Goal: Task Accomplishment & Management: Use online tool/utility

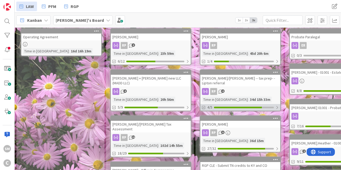
scroll to position [96, 0]
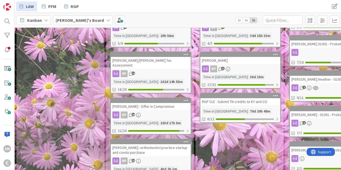
click at [237, 61] on div "[PERSON_NAME]" at bounding box center [240, 60] width 80 height 7
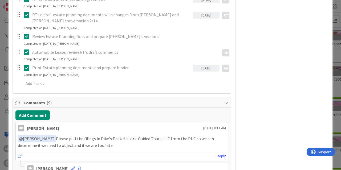
scroll to position [735, 0]
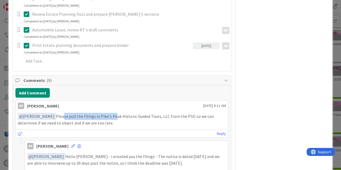
drag, startPoint x: 61, startPoint y: 91, endPoint x: 123, endPoint y: 97, distance: 62.1
click at [118, 113] on p "﻿ @ [PERSON_NAME] ﻿ Please pull the filings in [GEOGRAPHIC_DATA] Historic Guide…" at bounding box center [122, 119] width 208 height 13
click at [124, 113] on p "﻿ @ [PERSON_NAME] ﻿ Please pull the filings in [GEOGRAPHIC_DATA] Historic Guide…" at bounding box center [122, 119] width 208 height 13
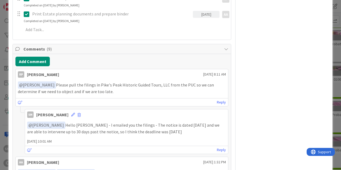
scroll to position [767, 0]
drag, startPoint x: 136, startPoint y: 106, endPoint x: 158, endPoint y: 106, distance: 22.1
click at [158, 121] on p "﻿ @ [PERSON_NAME] ﻿ Hello [PERSON_NAME] - I emailed you the filings - The notic…" at bounding box center [126, 127] width 199 height 13
click at [182, 121] on p "﻿ @ [PERSON_NAME] ﻿ Hello [PERSON_NAME] - I emailed you the filings - The notic…" at bounding box center [126, 127] width 199 height 13
drag, startPoint x: 166, startPoint y: 107, endPoint x: 60, endPoint y: 103, distance: 105.8
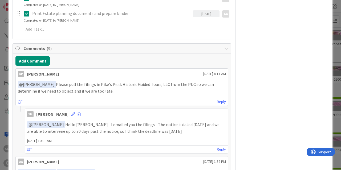
click at [60, 121] on p "﻿ @ [PERSON_NAME] ﻿ Hello [PERSON_NAME] - I emailed you the filings - The notic…" at bounding box center [126, 127] width 199 height 13
click at [107, 121] on p "﻿ @ [PERSON_NAME] ﻿ Hello [PERSON_NAME] - I emailed you the filings - The notic…" at bounding box center [126, 127] width 199 height 13
click at [108, 121] on p "﻿ @ [PERSON_NAME] ﻿ Hello [PERSON_NAME] - I emailed you the filings - The notic…" at bounding box center [126, 127] width 199 height 13
click at [149, 119] on div "﻿ @ [PERSON_NAME] ﻿ Hello [PERSON_NAME] - I emailed you the filings - The notic…" at bounding box center [126, 127] width 203 height 17
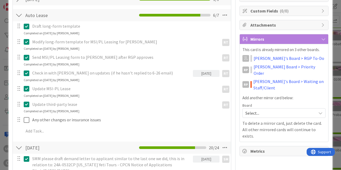
drag, startPoint x: 192, startPoint y: 100, endPoint x: 179, endPoint y: 40, distance: 61.2
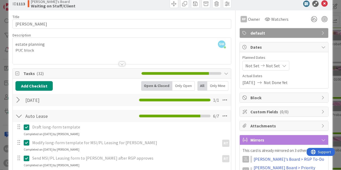
scroll to position [0, 0]
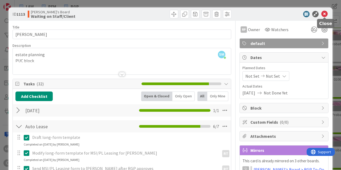
click at [326, 13] on icon at bounding box center [324, 14] width 6 height 6
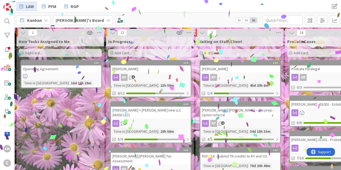
drag, startPoint x: 219, startPoint y: 86, endPoint x: 79, endPoint y: 89, distance: 140.7
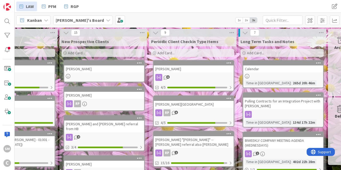
scroll to position [0, 420]
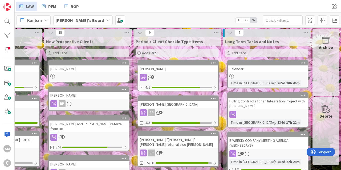
drag, startPoint x: 285, startPoint y: 66, endPoint x: 321, endPoint y: 59, distance: 37.0
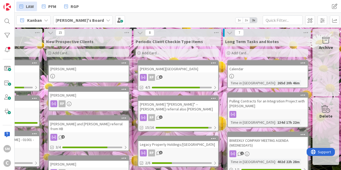
drag, startPoint x: 92, startPoint y: 143, endPoint x: 231, endPoint y: 121, distance: 140.3
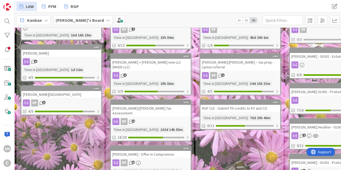
scroll to position [49, 0]
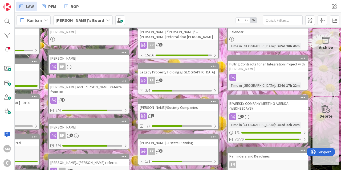
drag, startPoint x: 71, startPoint y: 141, endPoint x: 202, endPoint y: 131, distance: 130.9
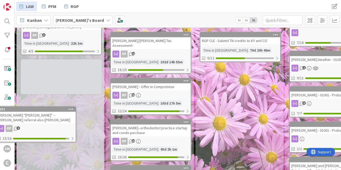
scroll to position [121, 0]
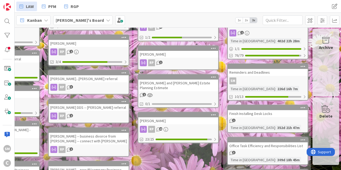
drag, startPoint x: 53, startPoint y: 121, endPoint x: 166, endPoint y: 119, distance: 112.7
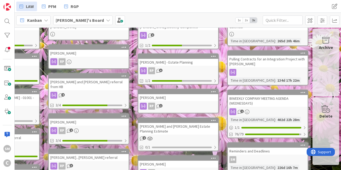
scroll to position [0, 0]
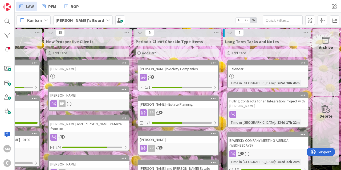
drag, startPoint x: 212, startPoint y: 89, endPoint x: 305, endPoint y: 49, distance: 100.4
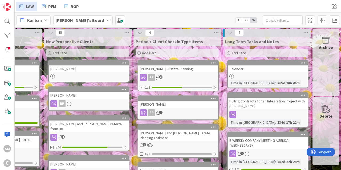
drag, startPoint x: 81, startPoint y: 115, endPoint x: 224, endPoint y: 75, distance: 148.0
click at [179, 68] on div "[PERSON_NAME] - Estate Planning" at bounding box center [178, 69] width 80 height 7
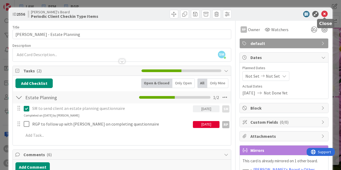
click at [325, 12] on icon at bounding box center [324, 14] width 6 height 6
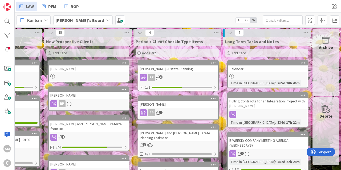
click at [169, 108] on div "[PERSON_NAME]" at bounding box center [178, 104] width 80 height 7
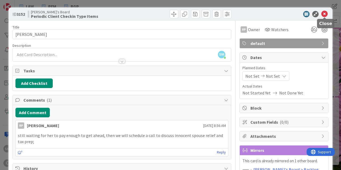
click at [325, 15] on icon at bounding box center [324, 14] width 6 height 6
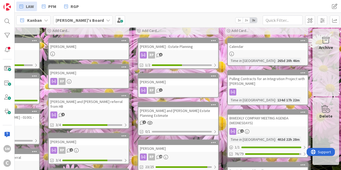
scroll to position [32, 420]
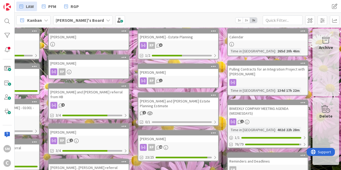
click at [171, 103] on div "[PERSON_NAME] and [PERSON_NAME] Estate Planning Estimate" at bounding box center [178, 104] width 80 height 12
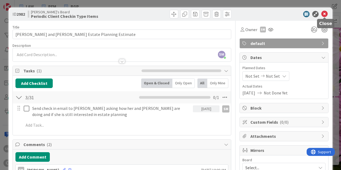
click at [323, 13] on icon at bounding box center [324, 14] width 6 height 6
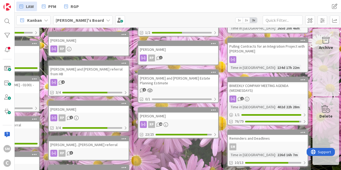
scroll to position [64, 420]
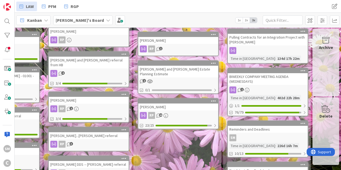
click at [168, 107] on div "[PERSON_NAME]" at bounding box center [178, 107] width 80 height 7
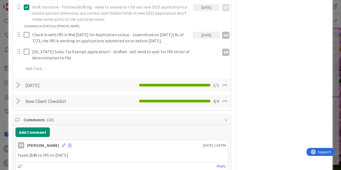
scroll to position [288, 0]
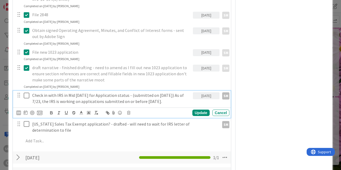
click at [69, 92] on p "Check in with IRS in Mid [DATE] for Application status - (submitted on [DATE]) …" at bounding box center [111, 98] width 159 height 12
click at [204, 110] on div "Update" at bounding box center [200, 113] width 17 height 6
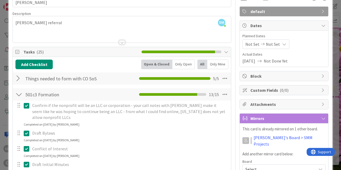
scroll to position [0, 0]
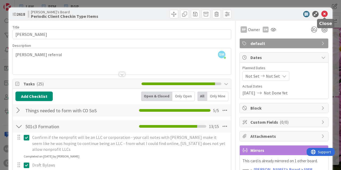
click at [326, 16] on icon at bounding box center [324, 14] width 6 height 6
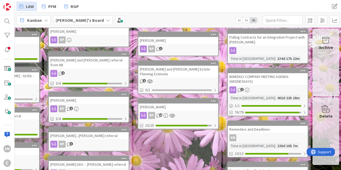
scroll to position [61, 152]
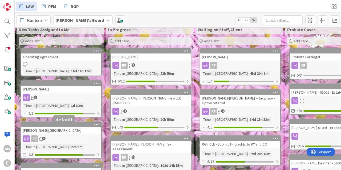
drag, startPoint x: 179, startPoint y: 139, endPoint x: 37, endPoint y: 124, distance: 142.2
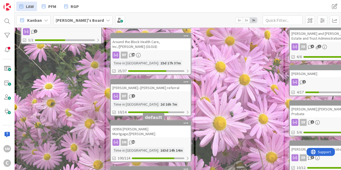
scroll to position [216, 0]
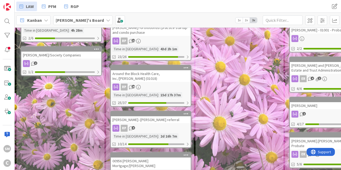
click at [145, 116] on div "[PERSON_NAME]--[PERSON_NAME] referral" at bounding box center [151, 119] width 80 height 7
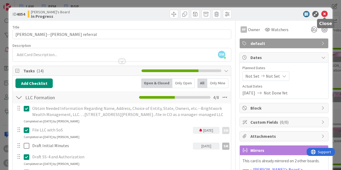
click at [325, 11] on icon at bounding box center [324, 14] width 6 height 6
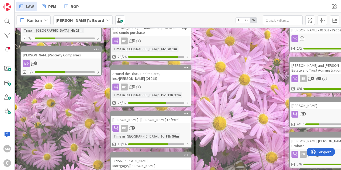
click at [146, 158] on div "00956 [PERSON_NAME] Mortgage/[PERSON_NAME]" at bounding box center [151, 164] width 80 height 12
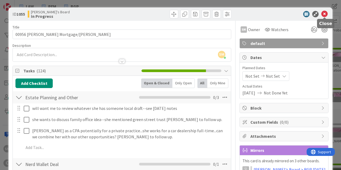
click at [323, 14] on icon at bounding box center [324, 14] width 6 height 6
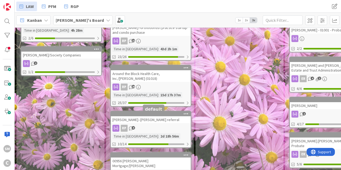
scroll to position [184, 0]
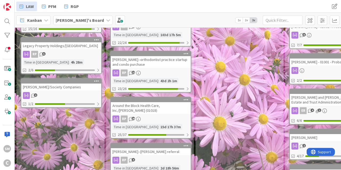
click at [145, 102] on div "Around the Block Health Care, Inc./[PERSON_NAME] (01018)" at bounding box center [151, 108] width 80 height 12
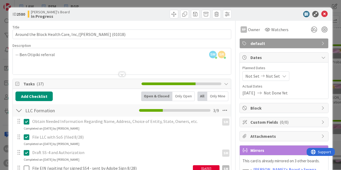
click at [329, 12] on div "ID 2580 [PERSON_NAME]'s Board In Progress" at bounding box center [171, 13] width 324 height 13
click at [324, 14] on icon at bounding box center [324, 14] width 6 height 6
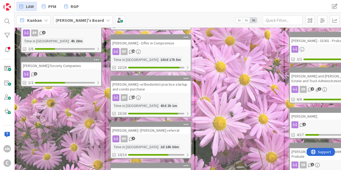
scroll to position [192, 0]
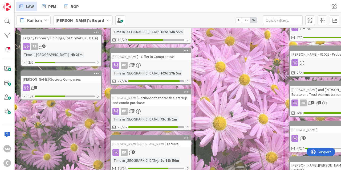
click at [149, 95] on div "[PERSON_NAME]--orthodontist practice startup and condo purchase" at bounding box center [151, 101] width 80 height 12
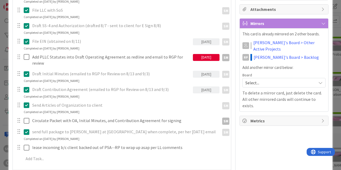
scroll to position [128, 0]
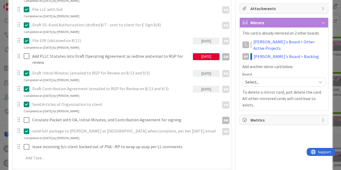
click at [209, 58] on div "[DATE]" at bounding box center [206, 56] width 27 height 7
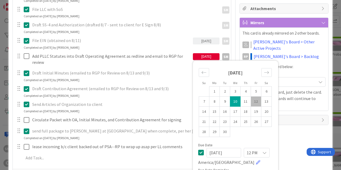
click at [257, 100] on td "12" at bounding box center [256, 101] width 10 height 10
type input "[DATE]"
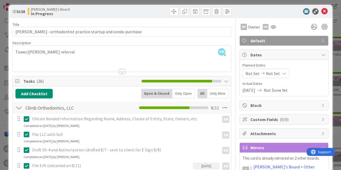
scroll to position [0, 0]
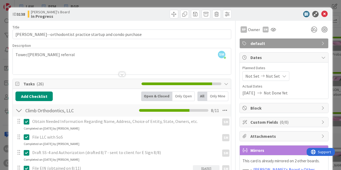
click at [329, 13] on div "ID 3138 [PERSON_NAME]'s Board In Progress" at bounding box center [171, 13] width 324 height 13
click at [326, 14] on icon at bounding box center [324, 14] width 6 height 6
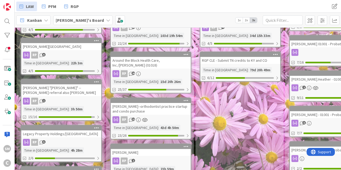
scroll to position [224, 0]
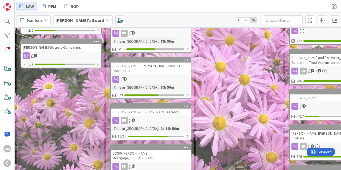
click at [147, 63] on div "[PERSON_NAME] + [PERSON_NAME] new LLC (MADD LLC)" at bounding box center [151, 69] width 80 height 12
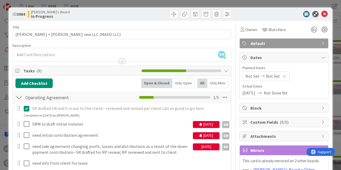
scroll to position [32, 0]
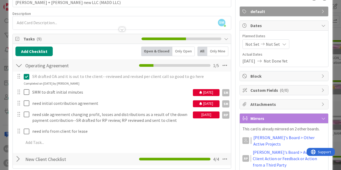
click at [212, 92] on div "[DATE]" at bounding box center [206, 92] width 27 height 7
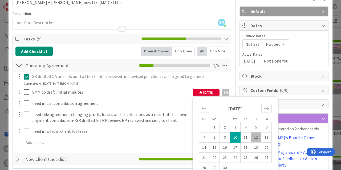
click at [259, 137] on td "12" at bounding box center [256, 137] width 10 height 10
type input "[DATE]"
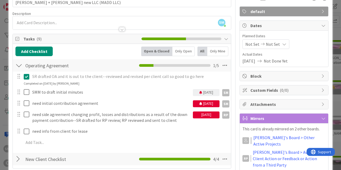
click at [200, 106] on div "[DATE]" at bounding box center [206, 103] width 27 height 7
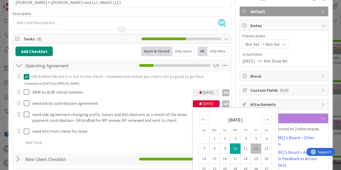
click at [256, 148] on td "12" at bounding box center [256, 149] width 10 height 10
type input "[DATE]"
click at [301, 107] on span "Attachments" at bounding box center [284, 104] width 68 height 6
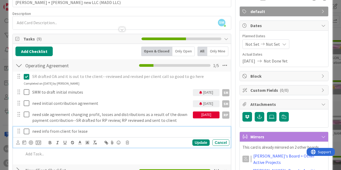
click at [171, 135] on div "need info from client for lease" at bounding box center [129, 131] width 199 height 9
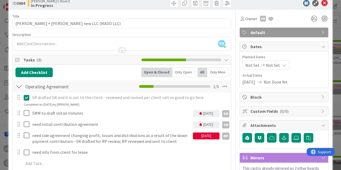
scroll to position [0, 0]
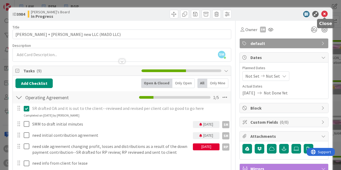
click at [324, 13] on icon at bounding box center [324, 14] width 6 height 6
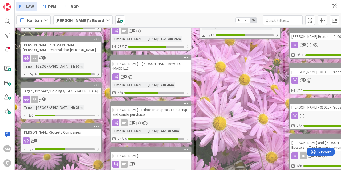
scroll to position [171, 0]
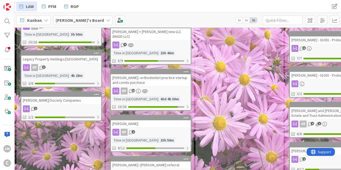
click at [148, 118] on link "[PERSON_NAME] RP 2 Time in [GEOGRAPHIC_DATA] : 23h 59m 6/12" at bounding box center [150, 133] width 81 height 37
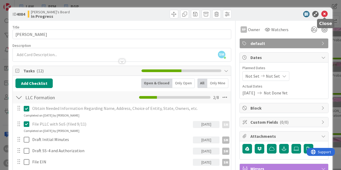
click at [325, 13] on icon at bounding box center [324, 14] width 6 height 6
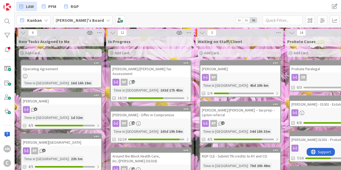
scroll to position [32, 0]
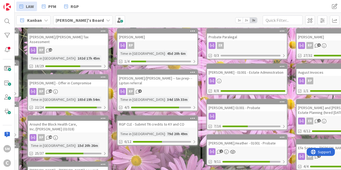
drag, startPoint x: 284, startPoint y: 63, endPoint x: 300, endPoint y: 62, distance: 16.0
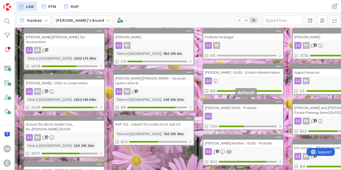
scroll to position [64, 87]
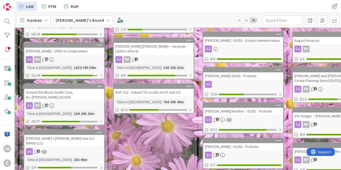
click at [241, 42] on div "[PERSON_NAME] - 01001 - Estate Administration" at bounding box center [243, 40] width 80 height 7
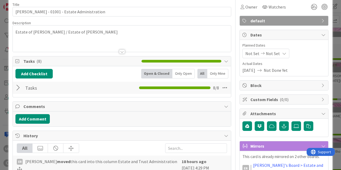
scroll to position [32, 0]
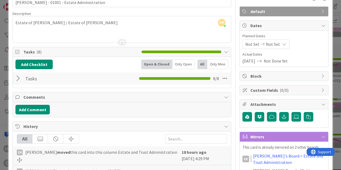
click at [20, 79] on div at bounding box center [18, 79] width 7 height 10
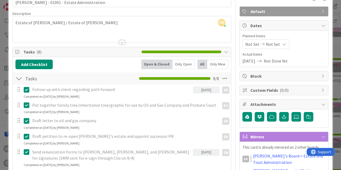
scroll to position [128, 0]
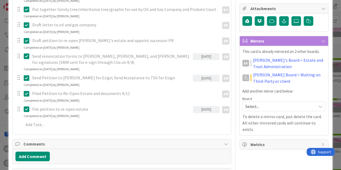
click at [20, 108] on div at bounding box center [18, 109] width 7 height 8
click at [58, 110] on p "File petition to re-open estate" at bounding box center [111, 109] width 159 height 6
click at [152, 112] on div "File petition to re-open estate" at bounding box center [111, 109] width 163 height 9
click at [27, 108] on icon at bounding box center [27, 109] width 6 height 6
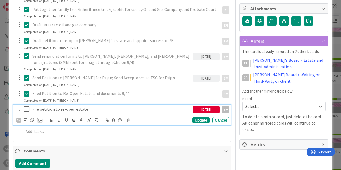
click at [164, 110] on p "File petition to re-open estate" at bounding box center [111, 109] width 159 height 6
click at [128, 119] on icon at bounding box center [128, 121] width 3 height 4
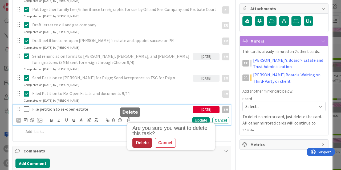
click at [147, 139] on div "Delete" at bounding box center [142, 143] width 20 height 10
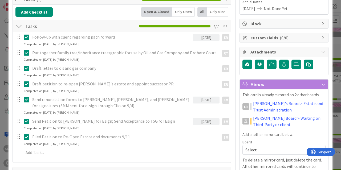
scroll to position [96, 0]
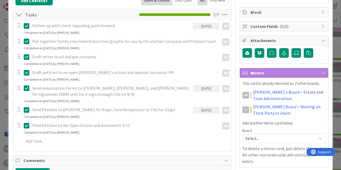
click at [25, 126] on icon at bounding box center [27, 126] width 6 height 6
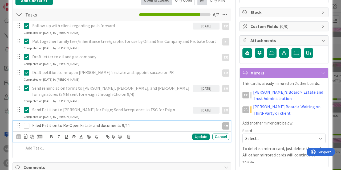
click at [67, 125] on p "Filed Petition to Re-Open Estate and documents 9/11" at bounding box center [124, 126] width 185 height 6
click at [25, 135] on div at bounding box center [26, 137] width 4 height 6
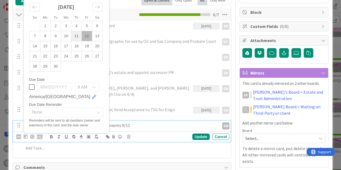
click at [76, 36] on td "11" at bounding box center [76, 36] width 10 height 10
type input "[DATE]"
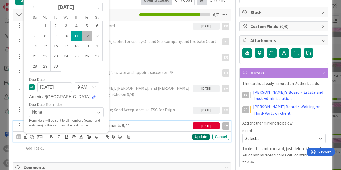
click at [202, 137] on div "Update" at bounding box center [200, 137] width 17 height 6
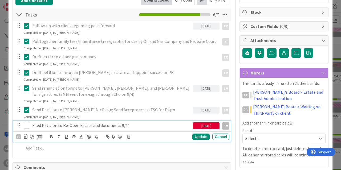
click at [102, 126] on p "Filed Petition to Re-Open Estate and documents 9/11" at bounding box center [111, 126] width 159 height 6
click at [97, 125] on p "Filed Petition to Re-Open Estate and documents 9/11" at bounding box center [111, 126] width 159 height 6
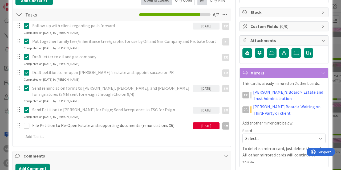
click at [24, 127] on div at bounding box center [22, 125] width 15 height 9
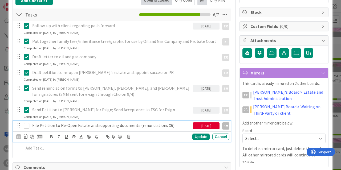
click at [26, 124] on icon at bounding box center [27, 126] width 6 height 6
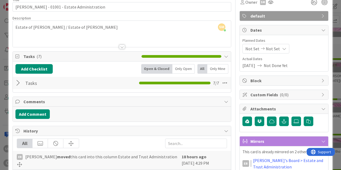
scroll to position [0, 0]
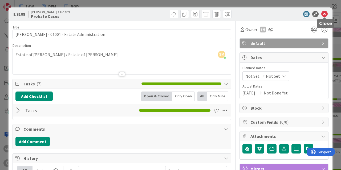
click at [324, 11] on icon at bounding box center [324, 14] width 6 height 6
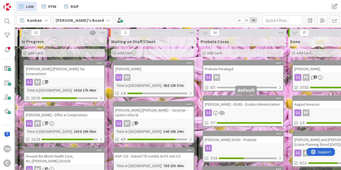
scroll to position [64, 87]
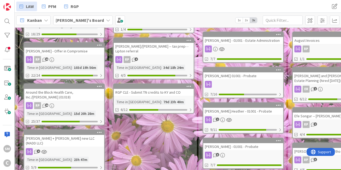
click at [230, 80] on link "[PERSON_NAME] 01001 - Probate 7/16" at bounding box center [243, 82] width 81 height 31
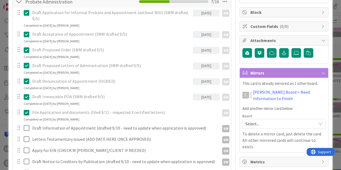
scroll to position [192, 0]
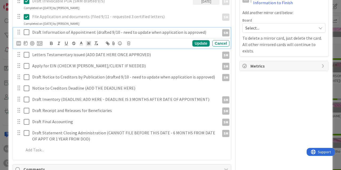
click at [50, 29] on p "Draft Information of Appointment (drafted 9/10 - need to update when applicatio…" at bounding box center [124, 32] width 185 height 6
click at [287, 100] on div "Owner Watchers default Dates Planned Dates Not Set Not Set Actual Dates [DATE] …" at bounding box center [284, 88] width 89 height 518
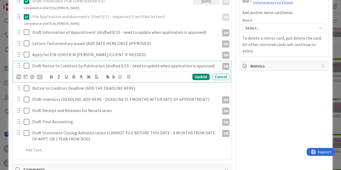
click at [41, 63] on div "Draft Notice to Creditors by Publication (drafted 9/10 - need to update when ap…" at bounding box center [124, 65] width 189 height 9
drag, startPoint x: 284, startPoint y: 79, endPoint x: 157, endPoint y: 67, distance: 127.2
click at [284, 79] on div "Owner Watchers default Dates Planned Dates Not Set Not Set Actual Dates [DATE] …" at bounding box center [284, 88] width 89 height 518
click at [43, 63] on p "Draft Notice to Creditors by Publication (drafted 9/10 - need to update when ap…" at bounding box center [124, 66] width 185 height 6
click at [299, 82] on div "Owner Watchers default Dates Planned Dates Not Set Not Set Actual Dates [DATE] …" at bounding box center [284, 88] width 89 height 518
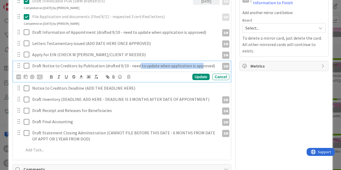
drag, startPoint x: 137, startPoint y: 60, endPoint x: 210, endPoint y: 61, distance: 73.3
click at [201, 63] on p "Draft Notice to Creditors by Publication (drafted 9/10 - need to update when ap…" at bounding box center [124, 66] width 185 height 6
click at [213, 63] on p "Draft Notice to Creditors by Publication (drafted 9/10 - need to update when ap…" at bounding box center [124, 66] width 185 height 6
click at [34, 63] on p "Draft Notice to Creditors by Publication (drafted 9/10 - need to update when ap…" at bounding box center [124, 66] width 185 height 6
click at [33, 63] on p "Draft Notice to Creditors by Publication (drafted 9/10 - need to update when ap…" at bounding box center [124, 66] width 185 height 6
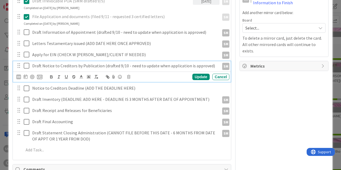
click at [75, 63] on p "Draft Notice to Creditors by Publication (drafted 9/10 - need to update when ap…" at bounding box center [124, 66] width 185 height 6
click at [113, 63] on p "Draft Notice to Creditors by Publication (drafted 9/10 - need to update when ap…" at bounding box center [124, 66] width 185 height 6
click at [150, 63] on p "Draft Notice to Creditors by Publication (drafted 9/10 - need to update when ap…" at bounding box center [124, 66] width 185 height 6
click at [186, 63] on p "Draft Notice to Creditors by Publication (drafted 9/10 - need to update when ap…" at bounding box center [124, 66] width 185 height 6
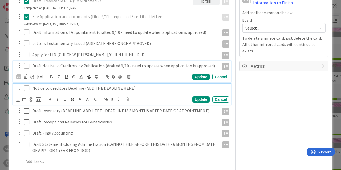
click at [41, 85] on p "Notice to Creditors Deadline (ADD THE DEADLINE HERE)" at bounding box center [129, 88] width 195 height 6
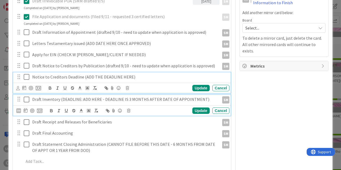
click at [50, 96] on p "Draft Inventory (DEADLINE: ADD HERE - DEADLINE IS 3 MONTHS AFTER DATE OF APPOIN…" at bounding box center [124, 99] width 185 height 6
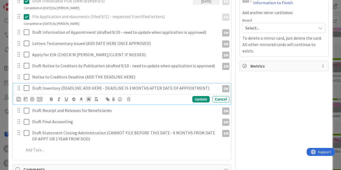
click at [281, 86] on div "Owner Watchers default Dates Planned Dates Not Set Not Set Actual Dates [DATE] …" at bounding box center [284, 88] width 89 height 518
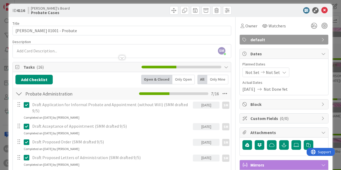
scroll to position [0, 0]
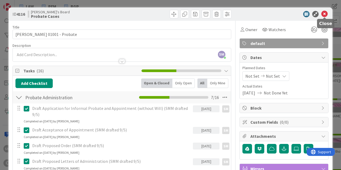
click at [323, 15] on icon at bounding box center [324, 14] width 6 height 6
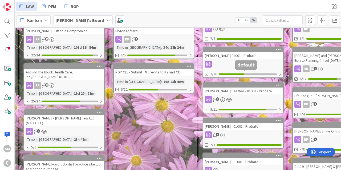
scroll to position [96, 87]
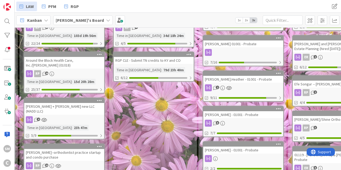
click at [252, 87] on div "2" at bounding box center [243, 87] width 80 height 7
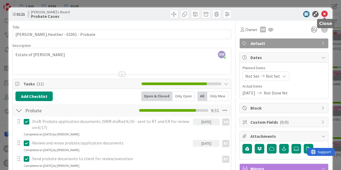
click at [325, 16] on icon at bounding box center [324, 14] width 6 height 6
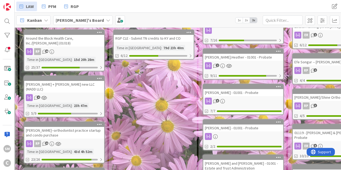
scroll to position [128, 87]
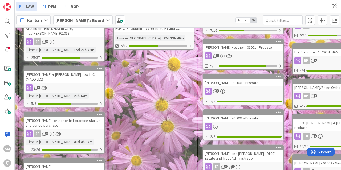
click at [242, 82] on div "[PERSON_NAME] - 01001 - Probate" at bounding box center [243, 82] width 80 height 7
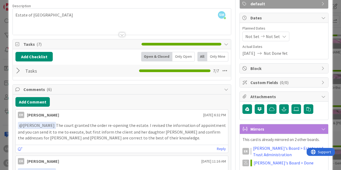
scroll to position [32, 0]
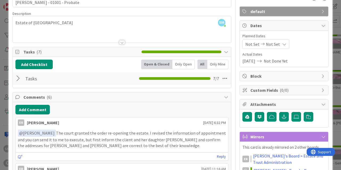
drag, startPoint x: 23, startPoint y: 78, endPoint x: 16, endPoint y: 81, distance: 7.6
click at [23, 79] on div "Tasks Checklist Name 5 / 64 Tasks 7 / 7" at bounding box center [122, 78] width 218 height 12
click at [15, 81] on div at bounding box center [18, 79] width 7 height 10
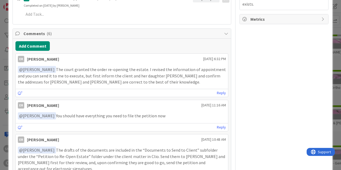
scroll to position [256, 0]
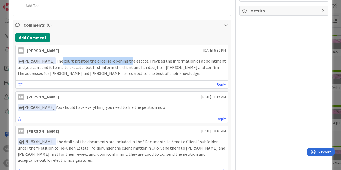
drag, startPoint x: 61, startPoint y: 60, endPoint x: 144, endPoint y: 64, distance: 83.5
click at [128, 61] on p "﻿ @ [PERSON_NAME] ﻿ The court granted the order re-opening the estate. I revise…" at bounding box center [122, 67] width 208 height 19
click at [162, 68] on p "﻿ @ [PERSON_NAME] ﻿ The court granted the order re-opening the estate. I revise…" at bounding box center [122, 67] width 208 height 19
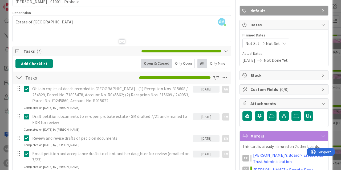
scroll to position [0, 0]
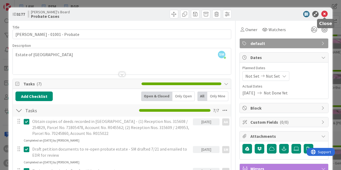
drag, startPoint x: 325, startPoint y: 12, endPoint x: 322, endPoint y: 15, distance: 4.3
click at [326, 13] on icon at bounding box center [324, 14] width 6 height 6
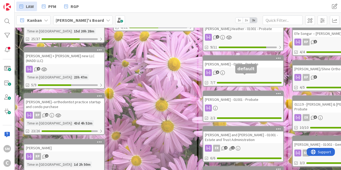
scroll to position [160, 87]
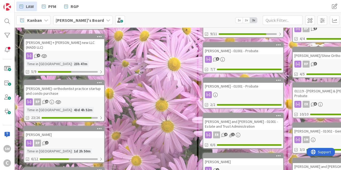
click at [260, 93] on div at bounding box center [243, 94] width 80 height 7
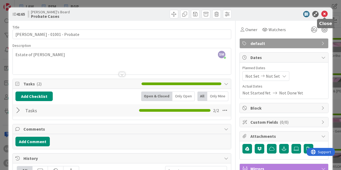
click at [323, 15] on icon at bounding box center [324, 14] width 6 height 6
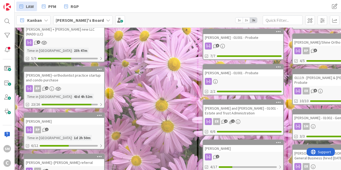
scroll to position [192, 87]
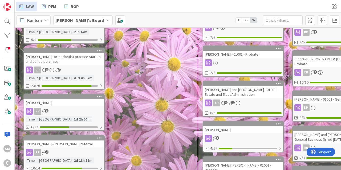
click at [248, 95] on div "[PERSON_NAME] and [PERSON_NAME] - 01001 - Estate and Trust Administration" at bounding box center [243, 92] width 80 height 12
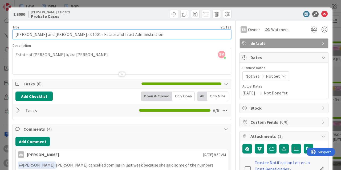
click at [28, 34] on input "[PERSON_NAME] and [PERSON_NAME] - 01001 - Estate and Trust Administration" at bounding box center [122, 35] width 219 height 10
drag, startPoint x: 53, startPoint y: 35, endPoint x: 71, endPoint y: 35, distance: 18.4
click at [71, 35] on input "[PERSON_NAME] and [PERSON_NAME] - 01001 - Estate and Trust Administration" at bounding box center [122, 35] width 219 height 10
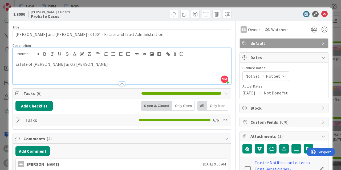
click at [92, 60] on div "Estate of [PERSON_NAME] a/k/a [PERSON_NAME]" at bounding box center [122, 72] width 218 height 24
click at [123, 68] on div "Estate of [PERSON_NAME] a/k/a [PERSON_NAME]" at bounding box center [122, 72] width 218 height 24
click at [162, 44] on div "Description" at bounding box center [122, 45] width 219 height 5
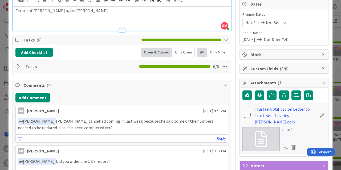
scroll to position [64, 0]
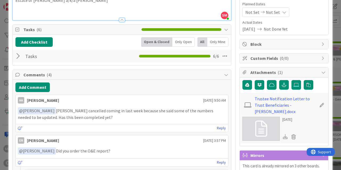
click at [18, 57] on div at bounding box center [18, 56] width 7 height 10
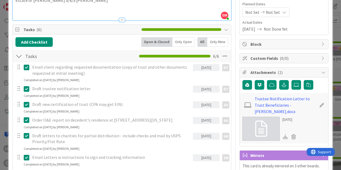
scroll to position [0, 0]
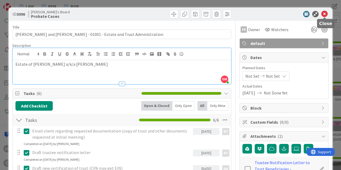
click at [326, 11] on icon at bounding box center [324, 14] width 6 height 6
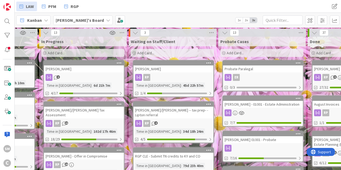
scroll to position [0, 161]
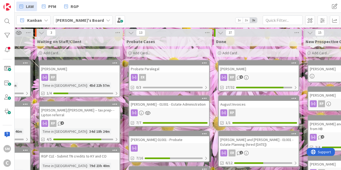
drag, startPoint x: 266, startPoint y: 70, endPoint x: 229, endPoint y: 82, distance: 38.8
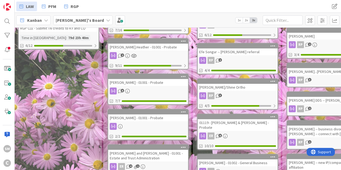
scroll to position [256, 182]
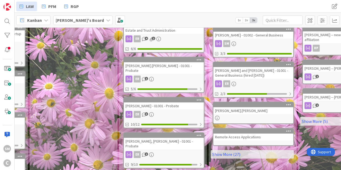
drag, startPoint x: 82, startPoint y: 86, endPoint x: 119, endPoint y: 87, distance: 36.3
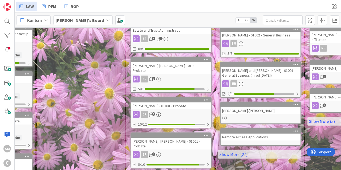
click at [175, 64] on div "[PERSON_NAME].[PERSON_NAME] - 01001 - Probate" at bounding box center [171, 68] width 80 height 12
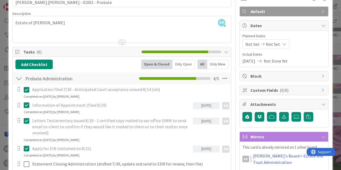
scroll to position [96, 0]
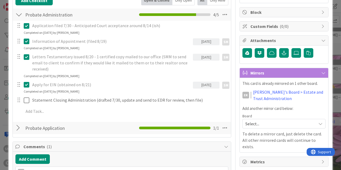
click at [233, 102] on div "Title 31 / 128 [PERSON_NAME].[PERSON_NAME] - 01001 - Probate Description SM [PE…" at bounding box center [171, 154] width 316 height 458
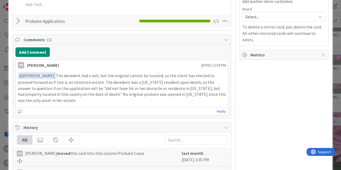
scroll to position [192, 0]
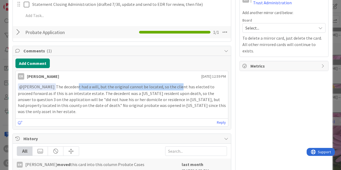
drag, startPoint x: 76, startPoint y: 86, endPoint x: 191, endPoint y: 89, distance: 114.6
click at [179, 88] on p "﻿ @ [PERSON_NAME] ﻿ The decedent had a will, but the original cannot be located…" at bounding box center [122, 98] width 208 height 31
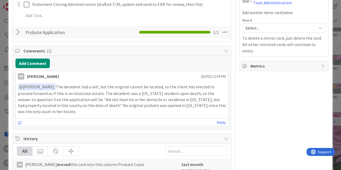
click at [194, 89] on p "﻿ @ [PERSON_NAME] ﻿ The decedent had a will, but the original cannot be located…" at bounding box center [122, 98] width 208 height 31
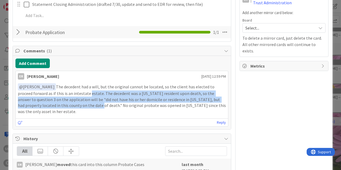
drag, startPoint x: 72, startPoint y: 93, endPoint x: 56, endPoint y: 104, distance: 19.8
click at [56, 104] on p "﻿ @ [PERSON_NAME] ﻿ The decedent had a will, but the original cannot be located…" at bounding box center [122, 98] width 208 height 31
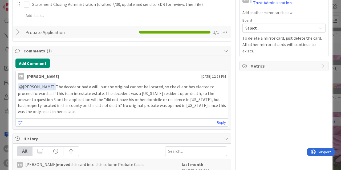
click at [77, 106] on p "﻿ @ [PERSON_NAME] ﻿ The decedent had a will, but the original cannot be located…" at bounding box center [122, 98] width 208 height 31
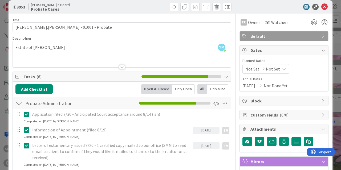
scroll to position [0, 0]
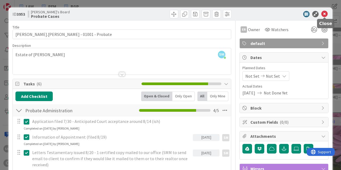
click at [324, 14] on icon at bounding box center [324, 14] width 6 height 6
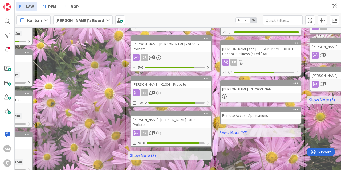
scroll to position [288, 159]
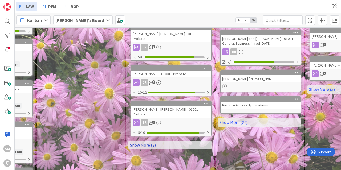
click at [153, 141] on link "Show More (3)" at bounding box center [169, 145] width 83 height 9
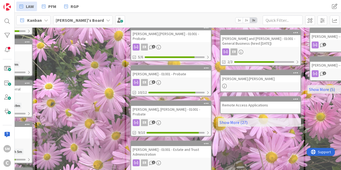
click at [168, 71] on div "[PERSON_NAME] - 01001 - Probate" at bounding box center [171, 74] width 80 height 7
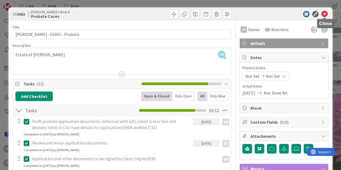
click at [327, 14] on icon at bounding box center [324, 14] width 6 height 6
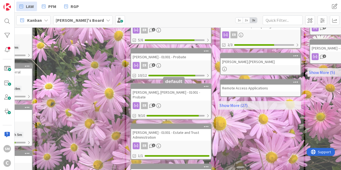
scroll to position [320, 159]
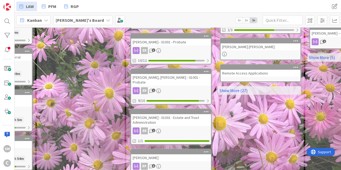
click at [167, 74] on div "[PERSON_NAME], [PERSON_NAME] - 01001 - Probate" at bounding box center [171, 80] width 80 height 12
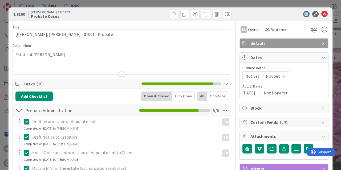
scroll to position [96, 0]
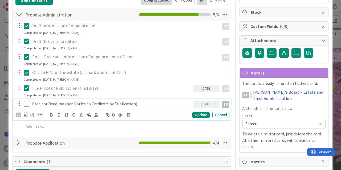
click at [71, 101] on p "Creditor Deadline (per Notice to Creditors by Publication)" at bounding box center [111, 104] width 159 height 6
click at [121, 101] on p "Creditor Deadline (per Notice to Creditors by Publication)" at bounding box center [111, 104] width 159 height 6
click at [151, 102] on p "Creditor Deadline (per Notice to Creditors by Publication)" at bounding box center [111, 104] width 159 height 6
click at [234, 105] on div "Title 37 / 128 [PERSON_NAME], [PERSON_NAME] - 01001 - Probate Description SM [P…" at bounding box center [171, 156] width 316 height 462
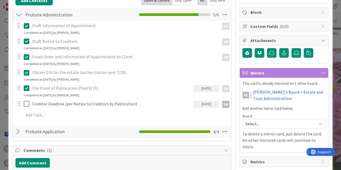
scroll to position [0, 0]
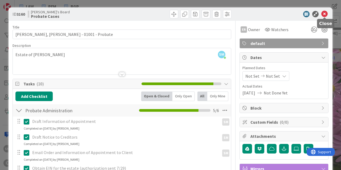
click at [325, 13] on icon at bounding box center [324, 14] width 6 height 6
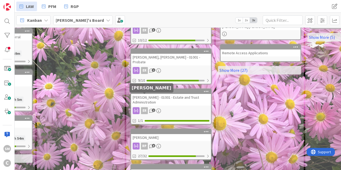
scroll to position [352, 159]
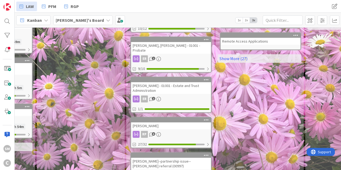
click at [159, 82] on div "[PERSON_NAME] - 01001 - Estate and Trust Administration" at bounding box center [171, 88] width 80 height 12
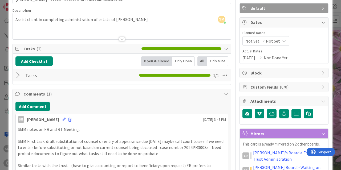
scroll to position [64, 0]
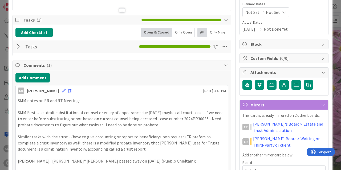
click at [19, 45] on div at bounding box center [18, 47] width 7 height 10
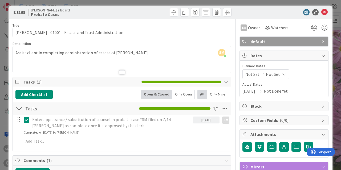
scroll to position [0, 0]
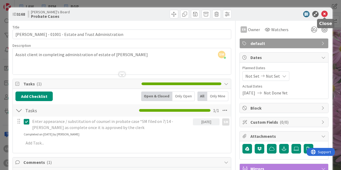
click at [325, 14] on icon at bounding box center [324, 14] width 6 height 6
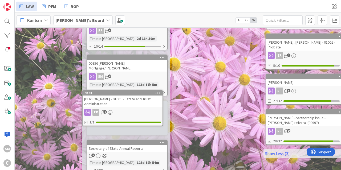
scroll to position [340, 24]
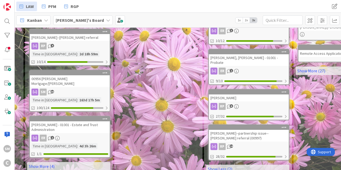
drag, startPoint x: 206, startPoint y: 103, endPoint x: 224, endPoint y: 100, distance: 17.7
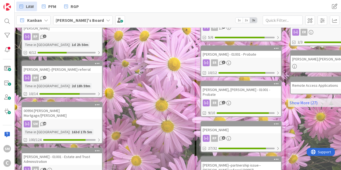
scroll to position [340, 89]
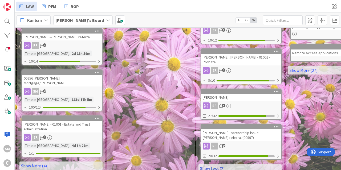
click at [239, 164] on link "Show Less (2)" at bounding box center [239, 168] width 83 height 9
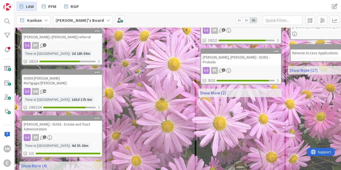
scroll to position [333, 89]
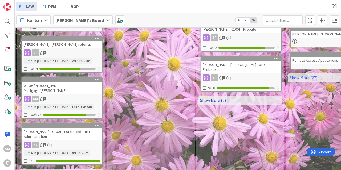
click at [230, 96] on link "Show More (2)" at bounding box center [239, 100] width 83 height 9
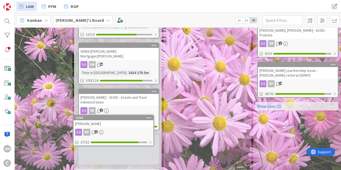
scroll to position [333, 32]
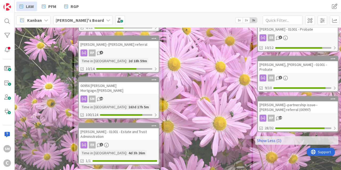
click at [289, 102] on div "[PERSON_NAME]--partnership issue--[PERSON_NAME] referral (00997)" at bounding box center [298, 108] width 80 height 12
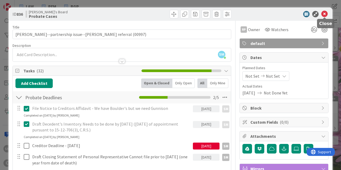
click at [326, 15] on icon at bounding box center [324, 14] width 6 height 6
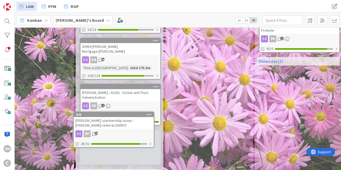
scroll to position [333, 27]
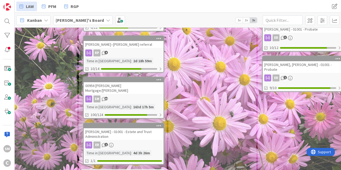
click at [127, 169] on link "Show More (6)" at bounding box center [122, 173] width 83 height 9
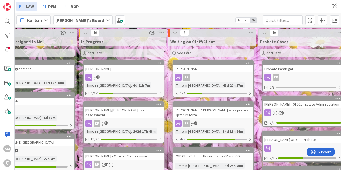
scroll to position [0, 0]
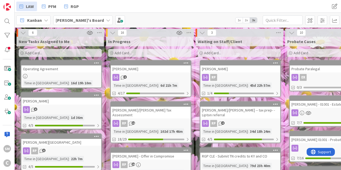
drag, startPoint x: 170, startPoint y: 74, endPoint x: 72, endPoint y: 74, distance: 97.3
drag, startPoint x: 189, startPoint y: 71, endPoint x: 93, endPoint y: 63, distance: 96.3
click at [53, 4] on span "PFM" at bounding box center [52, 6] width 8 height 6
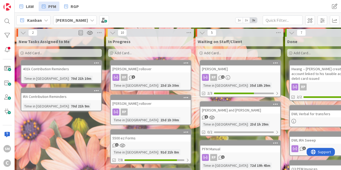
click at [148, 67] on div "[PERSON_NAME] rollover" at bounding box center [151, 69] width 80 height 7
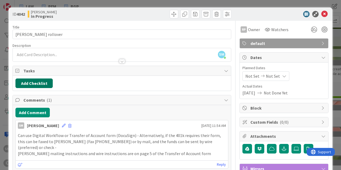
click at [33, 81] on button "Add Checklist" at bounding box center [33, 84] width 37 height 10
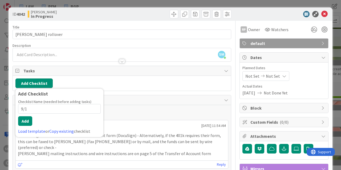
type input "9/12"
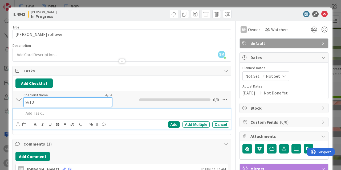
drag, startPoint x: 37, startPoint y: 98, endPoint x: 15, endPoint y: 101, distance: 21.7
click at [23, 101] on input "9/12" at bounding box center [67, 103] width 89 height 10
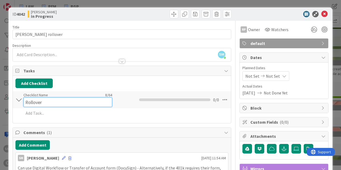
type input "Rollover"
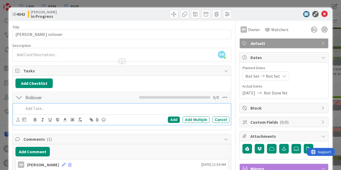
click at [62, 113] on div at bounding box center [126, 108] width 208 height 9
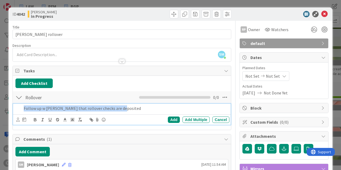
copy p "Follow up w [PERSON_NAME] that rollover checks are deposited"
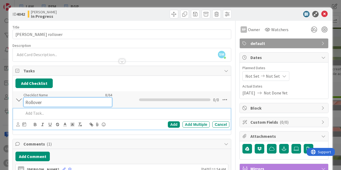
click at [54, 100] on input "Rollover" at bounding box center [67, 103] width 89 height 10
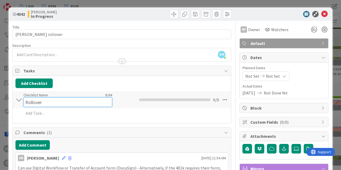
drag, startPoint x: 54, startPoint y: 100, endPoint x: -52, endPoint y: 102, distance: 106.3
click at [23, 102] on input "Rollover" at bounding box center [67, 103] width 89 height 10
paste input "Follow up w [PERSON_NAME] that rollover checks are deposited"
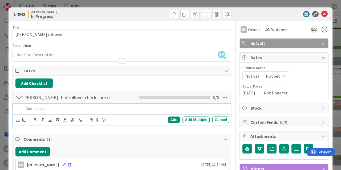
click at [44, 113] on div at bounding box center [126, 108] width 208 height 9
click at [17, 99] on div at bounding box center [18, 98] width 7 height 10
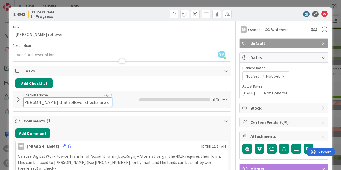
click at [33, 99] on input "Follow up w [PERSON_NAME] that rollover checks are deposited" at bounding box center [67, 103] width 89 height 10
click at [25, 101] on input "Follow up w [PERSON_NAME] that rollover checks are deposited" at bounding box center [67, 103] width 89 height 10
click at [68, 103] on input "Follow up w [PERSON_NAME] that rollover checks are deposited" at bounding box center [67, 103] width 89 height 10
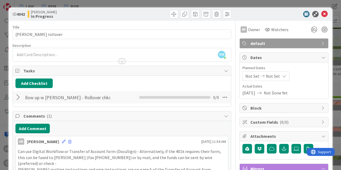
click at [19, 97] on div at bounding box center [18, 98] width 7 height 10
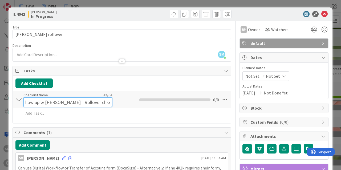
click at [26, 98] on input "Follow up w [PERSON_NAME] - Rollover chks deposit" at bounding box center [67, 103] width 89 height 10
type input "Check w [PERSON_NAME] - Rollover chks deposit"
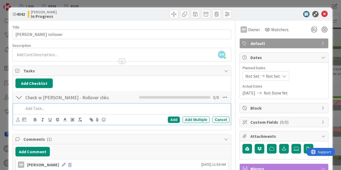
click at [40, 108] on p at bounding box center [126, 109] width 204 height 6
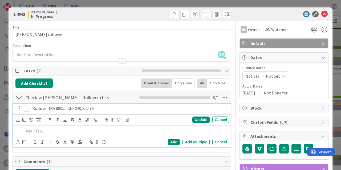
click at [60, 111] on p "Rollover IRA 88050 Chk $40,852.76" at bounding box center [129, 109] width 195 height 6
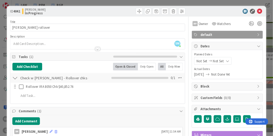
scroll to position [16, 0]
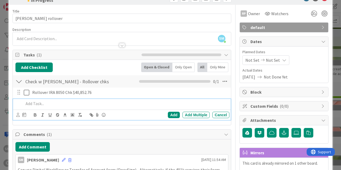
click at [84, 101] on p at bounding box center [126, 104] width 204 height 6
click at [79, 102] on p "[PERSON_NAME] IRS 8804" at bounding box center [126, 104] width 204 height 6
